Goal: Check status: Check status

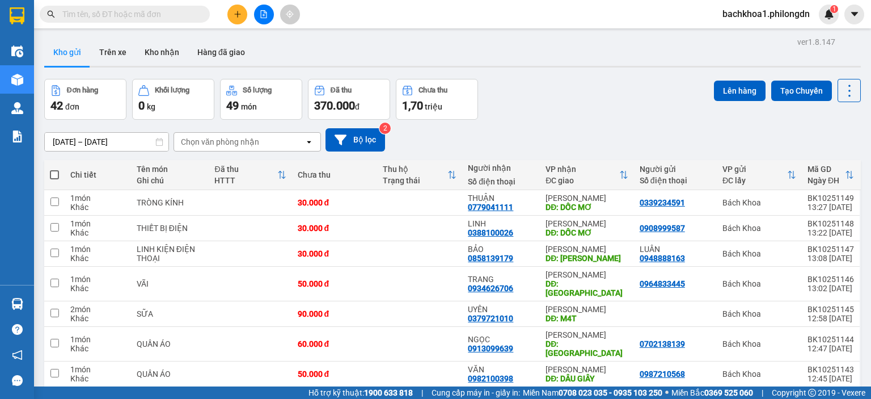
click at [128, 14] on input "text" at bounding box center [129, 14] width 134 height 12
paste input "0982100398"
type input "0982100398"
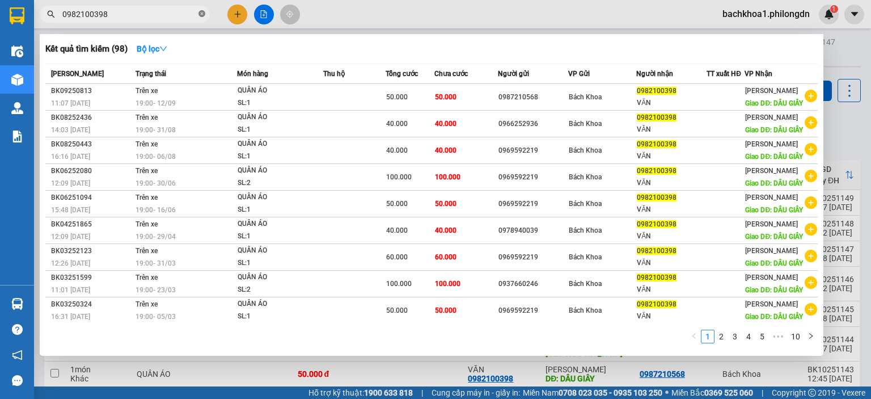
click at [201, 13] on icon "close-circle" at bounding box center [202, 13] width 7 height 7
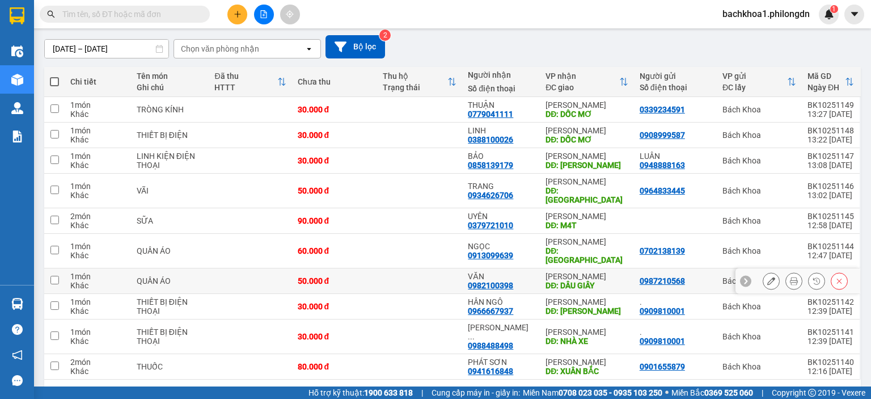
scroll to position [103, 0]
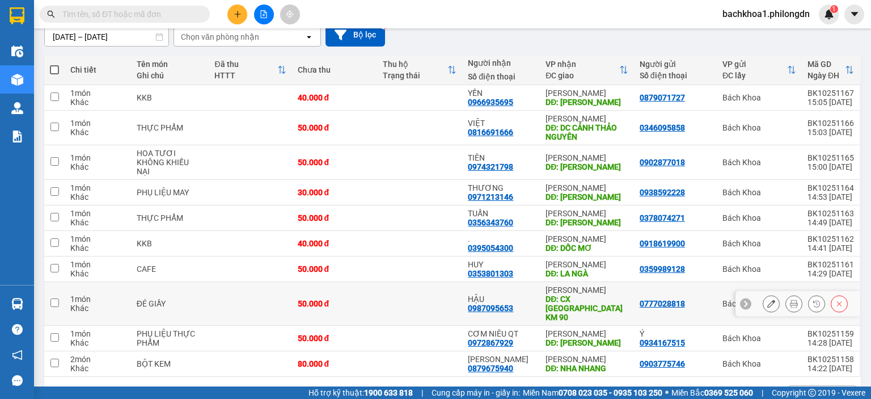
scroll to position [121, 0]
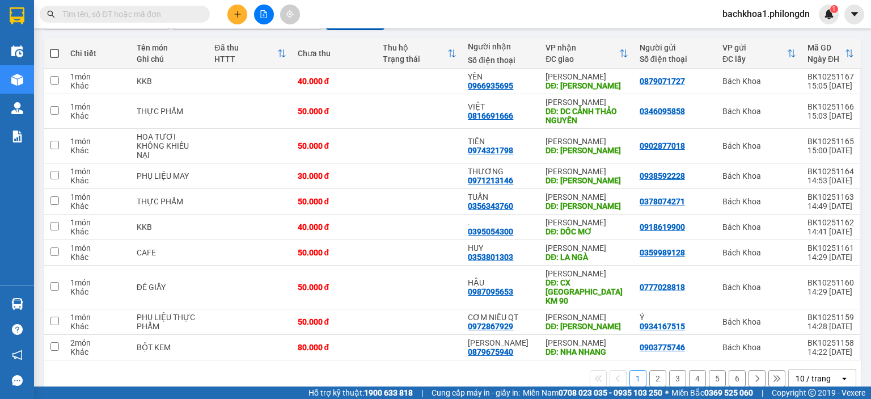
click at [650, 370] on button "2" at bounding box center [658, 378] width 17 height 17
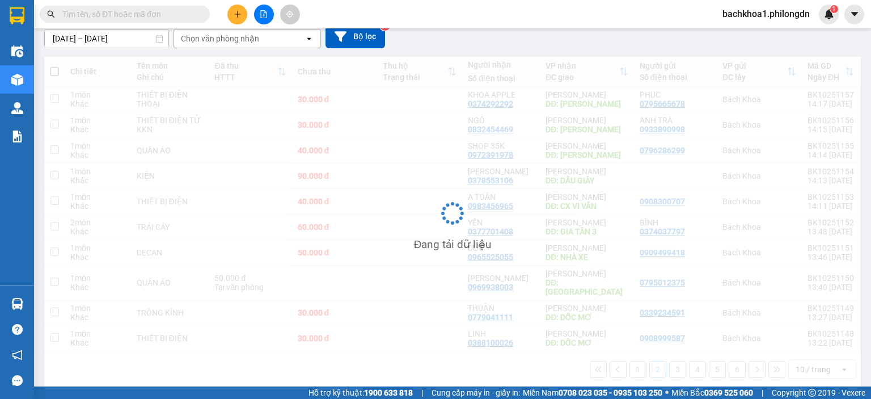
scroll to position [103, 0]
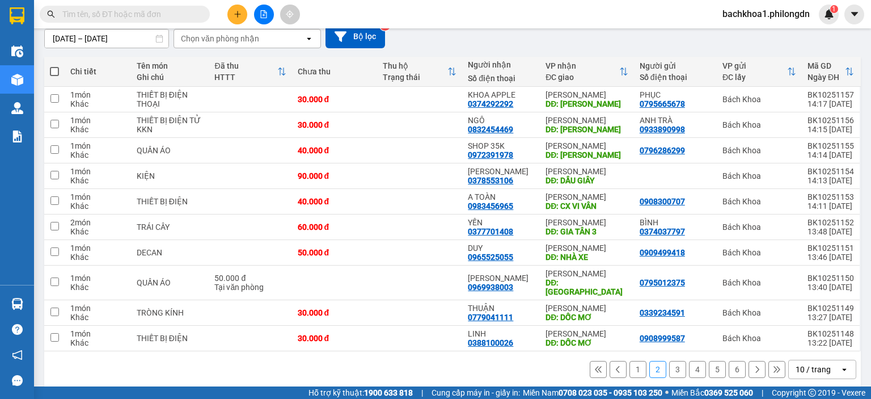
click at [630, 361] on button "1" at bounding box center [638, 369] width 17 height 17
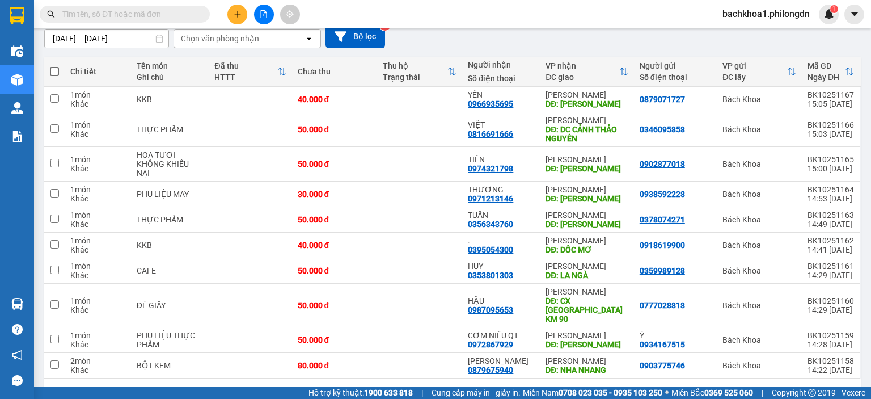
click at [670, 388] on button "3" at bounding box center [678, 396] width 17 height 17
